Goal: Answer question/provide support: Share knowledge or assist other users

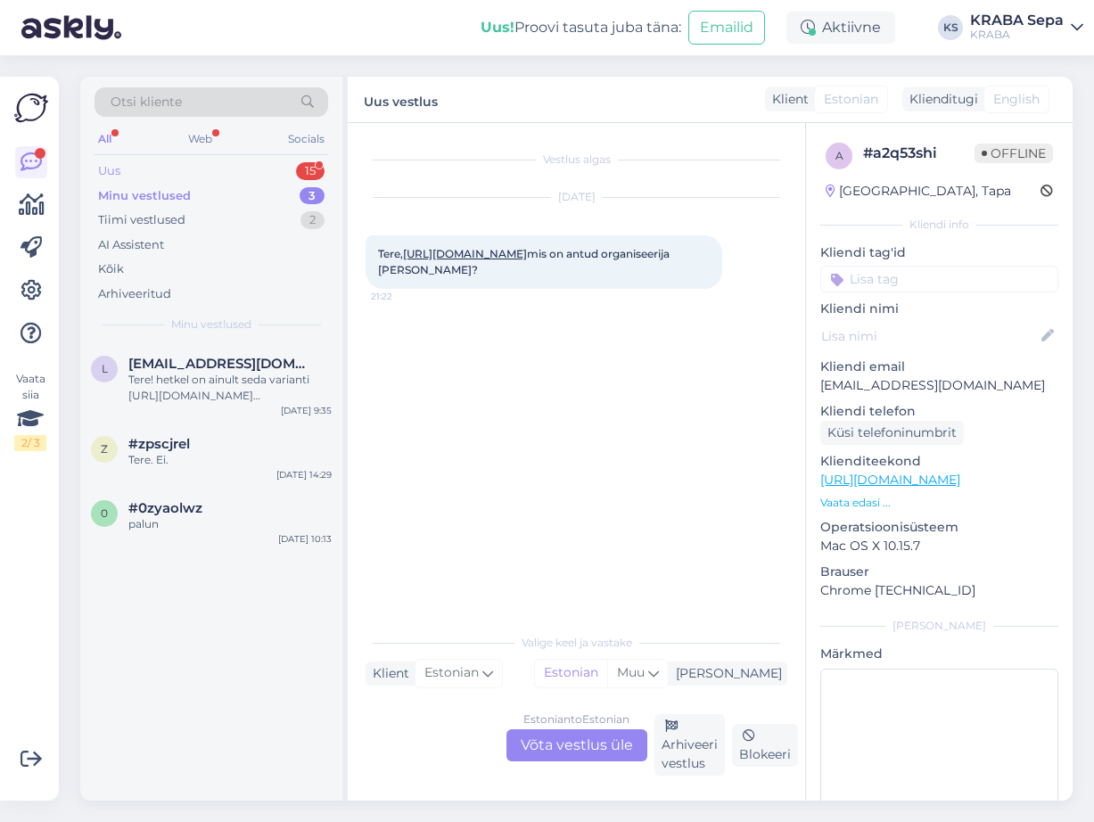
click at [251, 176] on div "Uus 15" at bounding box center [211, 171] width 234 height 25
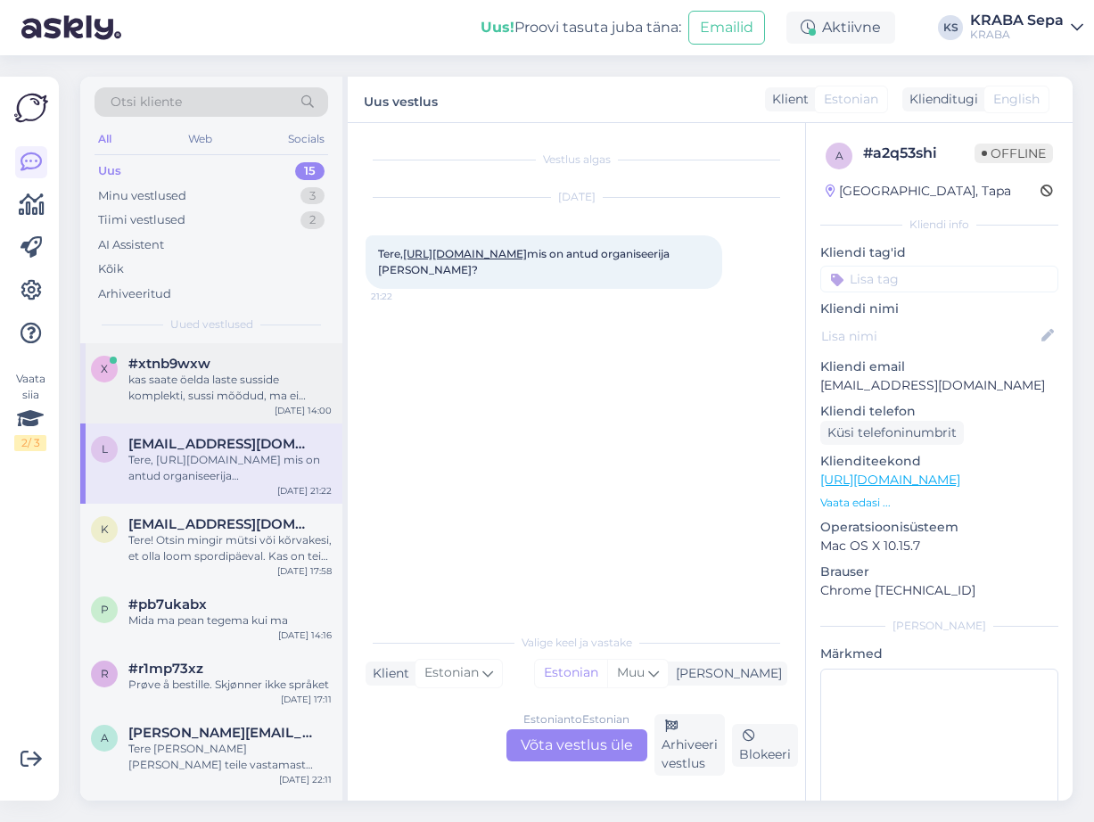
click at [293, 398] on div "kas saate öelda laste susside komplekti, sussi mõõdud, ma ei [PERSON_NAME]? [UR…" at bounding box center [229, 388] width 203 height 32
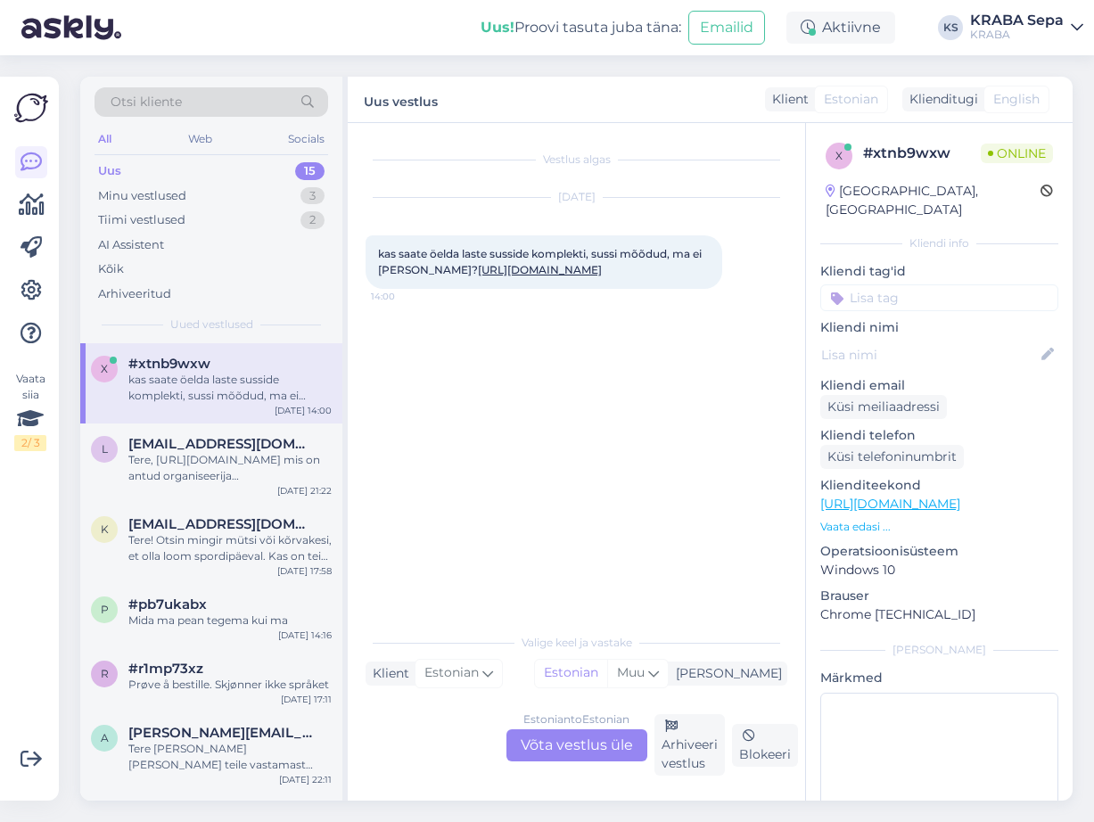
click at [534, 272] on link "[URL][DOMAIN_NAME]" at bounding box center [540, 269] width 124 height 13
click at [549, 738] on div "Estonian to Estonian Võta vestlus üle" at bounding box center [576, 745] width 141 height 32
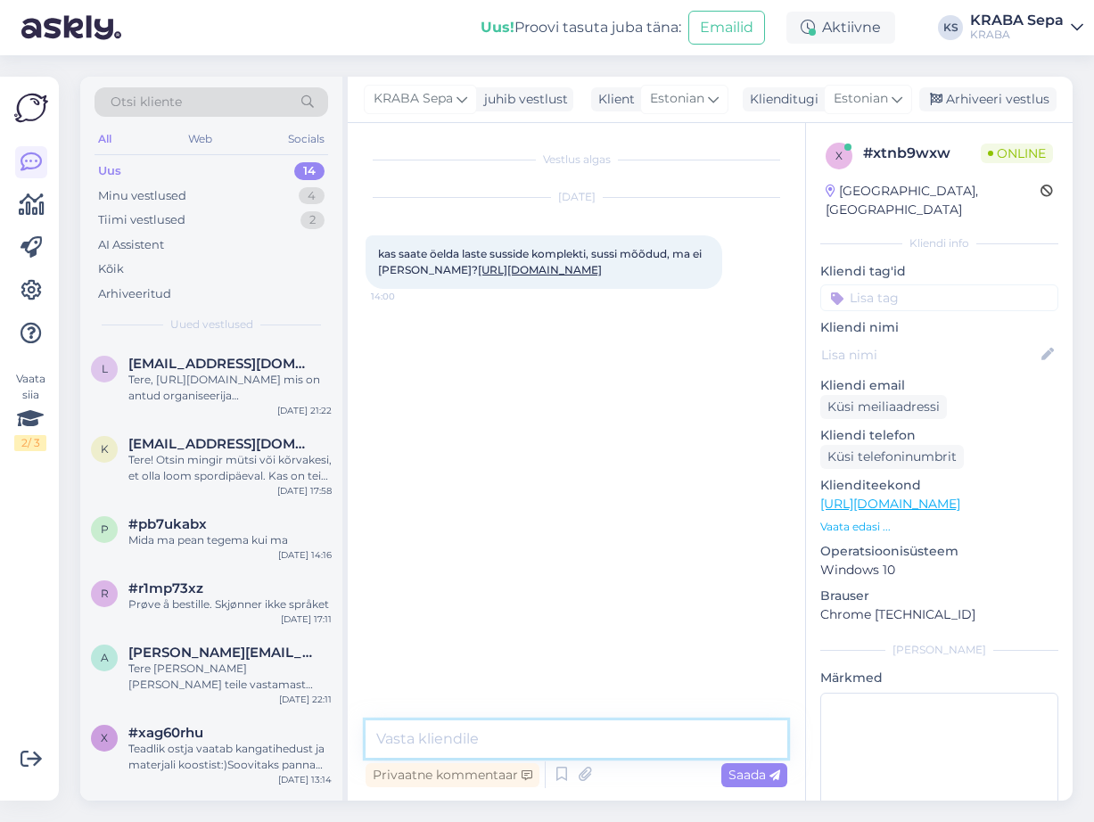
click at [509, 723] on textarea at bounding box center [577, 738] width 422 height 37
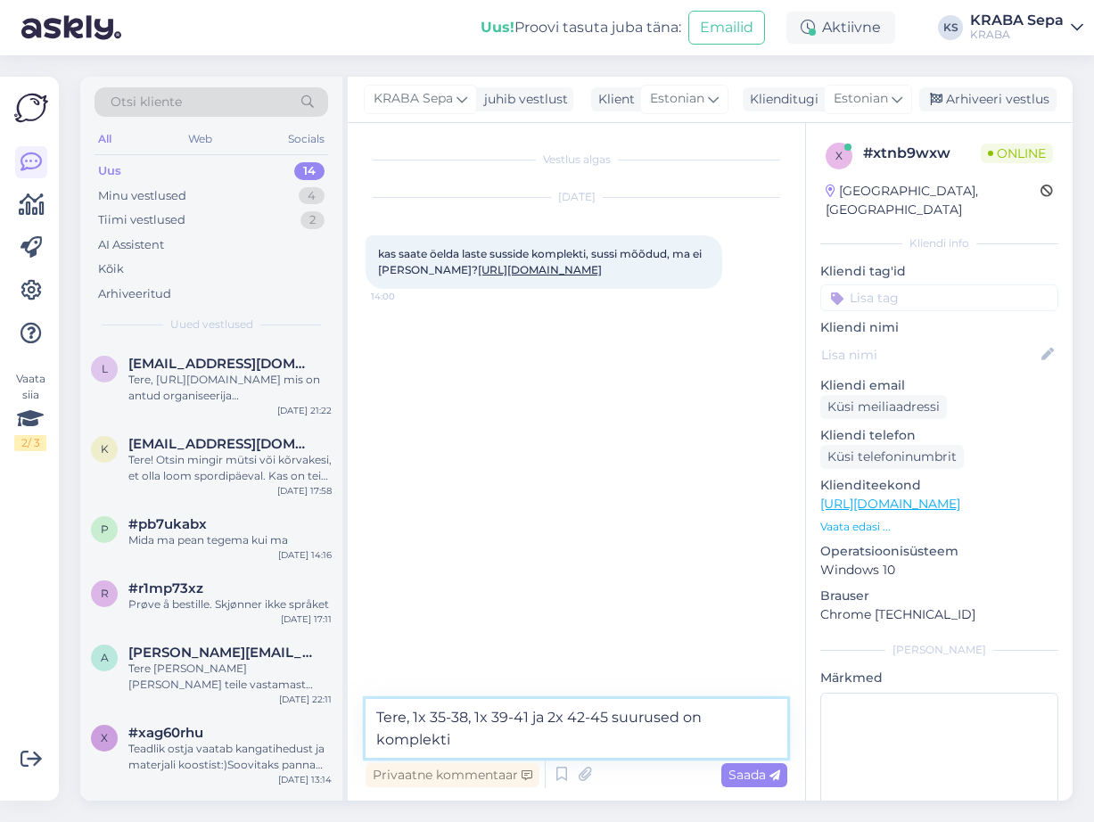
type textarea "Tere, 1x 35-38, 1x 39-41 ja 2x 42-45 suurused on komplektis"
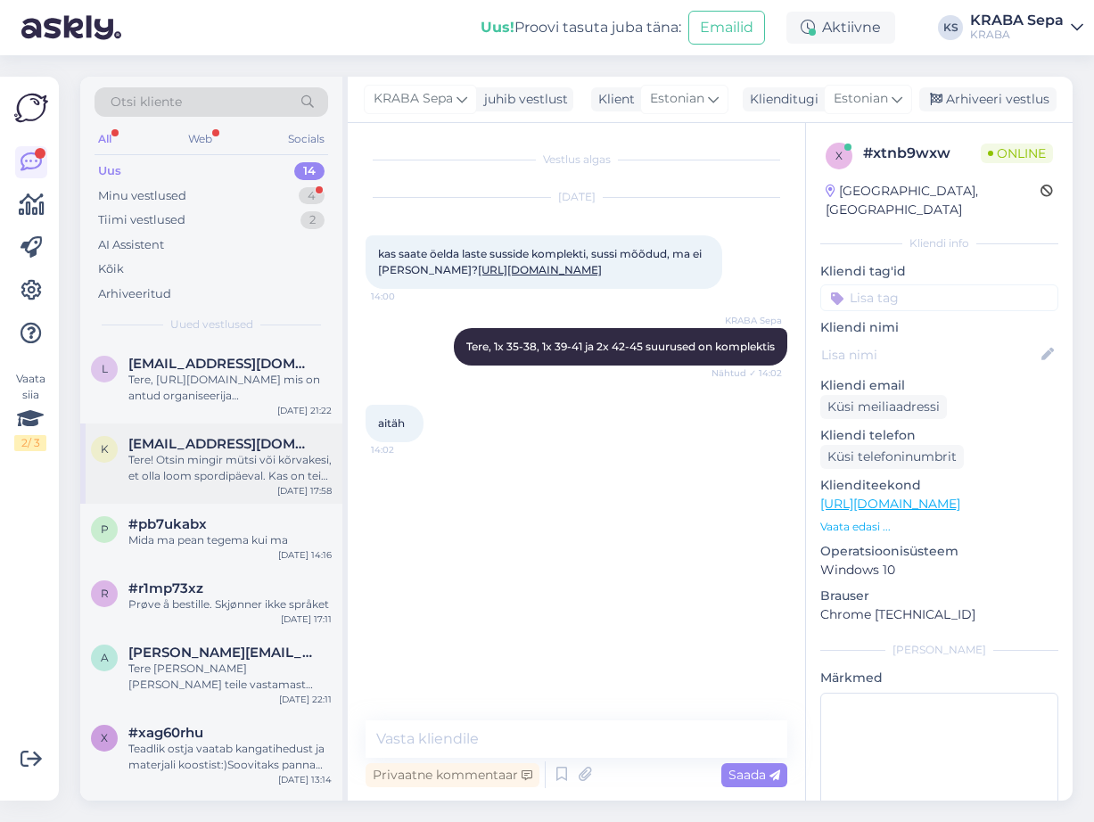
click at [267, 471] on div "Tere! Otsin mingir mütsi või kõrvakesi, et olla loom spordipäeval. Kas on teie …" at bounding box center [229, 468] width 203 height 32
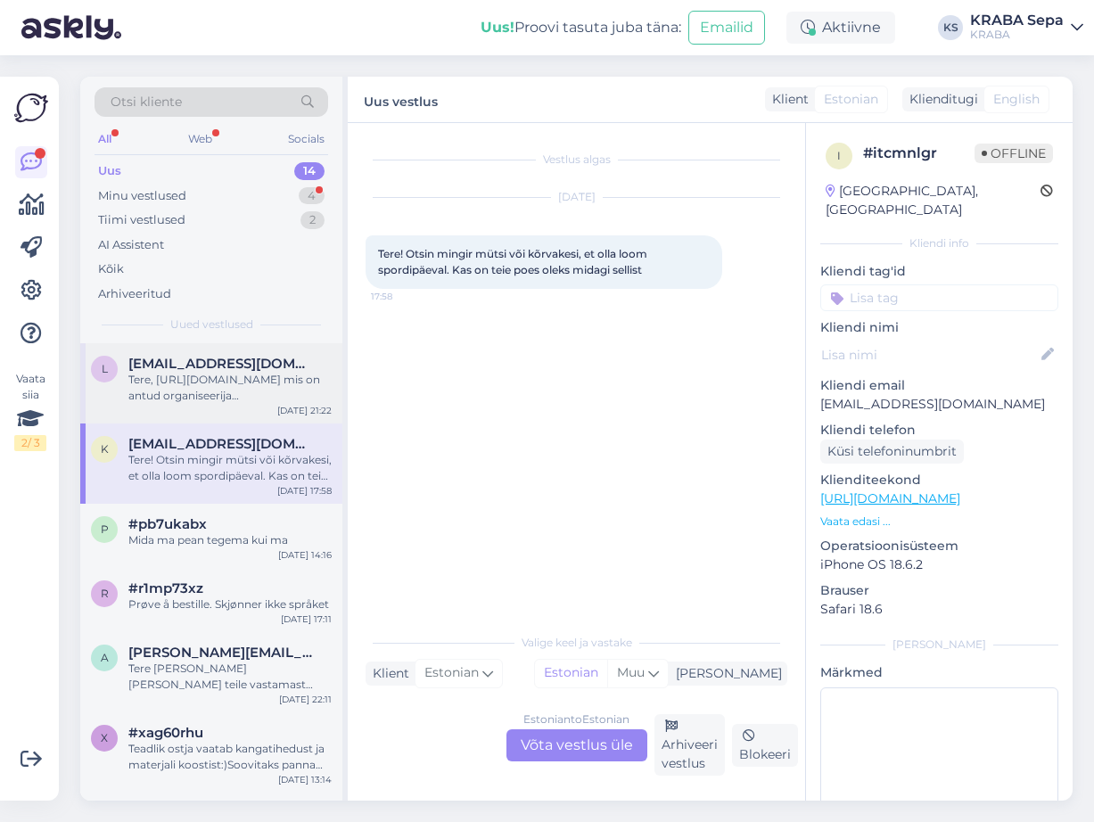
click at [263, 374] on div "Tere, [URL][DOMAIN_NAME] mis on antud organiseerija [PERSON_NAME]?" at bounding box center [229, 388] width 203 height 32
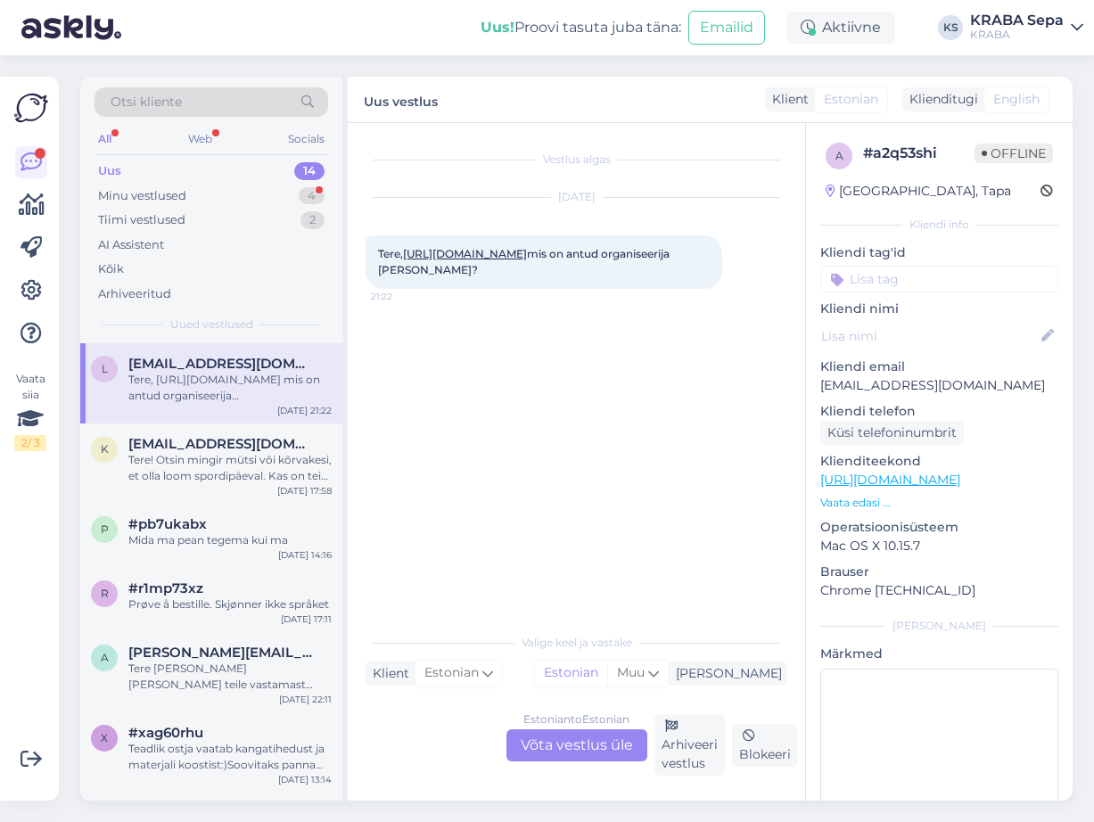
click at [239, 181] on div "Uus 14" at bounding box center [211, 171] width 234 height 25
click at [242, 196] on div "Minu vestlused 4" at bounding box center [211, 196] width 234 height 25
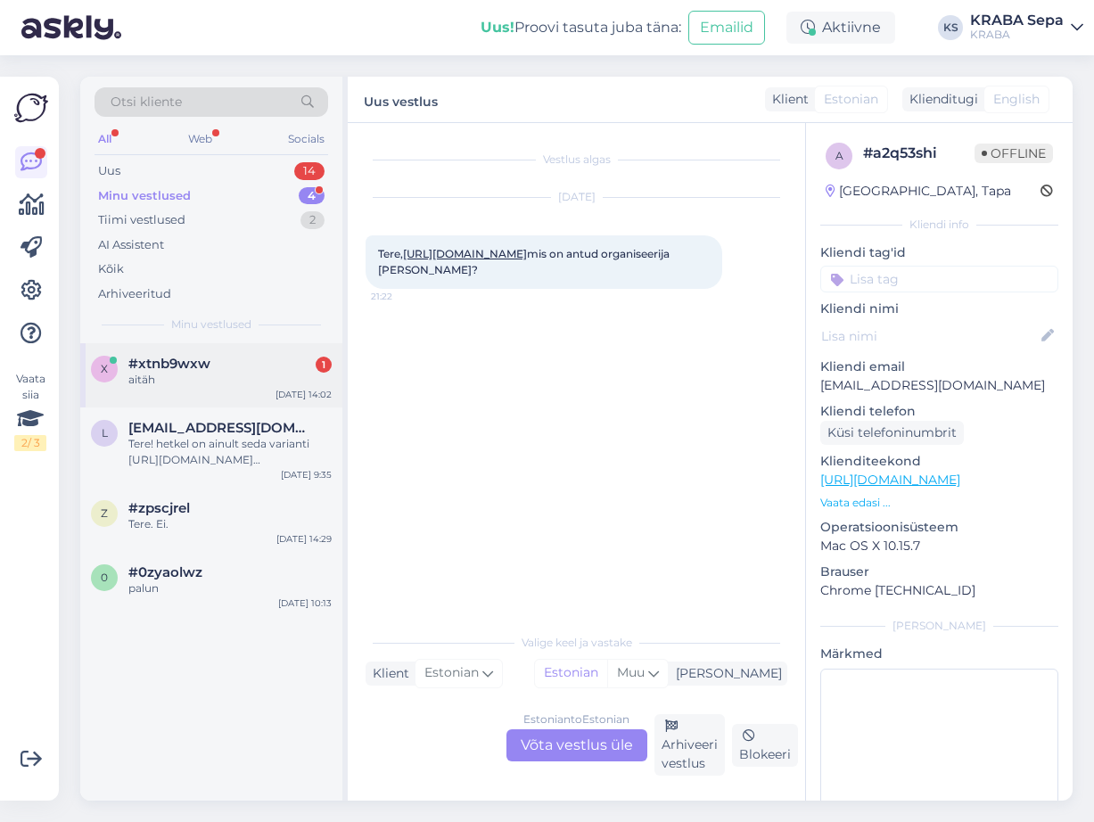
click at [267, 377] on div "aitäh" at bounding box center [229, 380] width 203 height 16
